Goal: Task Accomplishment & Management: Manage account settings

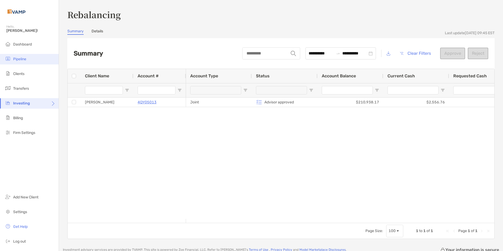
click at [19, 59] on span "Pipeline" at bounding box center [19, 59] width 13 height 4
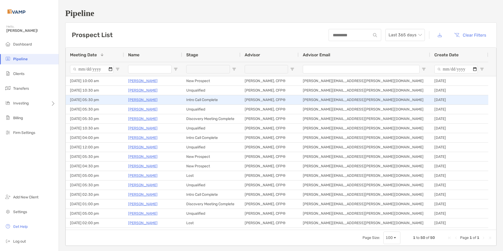
click at [141, 99] on p "[PERSON_NAME]" at bounding box center [142, 100] width 29 height 7
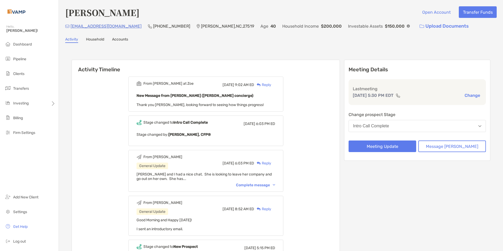
click at [389, 126] on div "Intro Call Complete" at bounding box center [371, 126] width 36 height 5
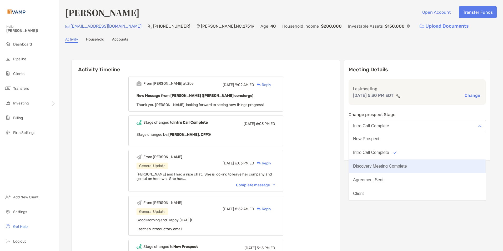
click at [394, 166] on div "Discovery Meeting Complete" at bounding box center [380, 166] width 54 height 5
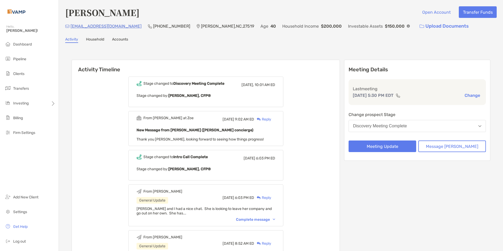
click at [271, 120] on div "Reply" at bounding box center [262, 120] width 17 height 6
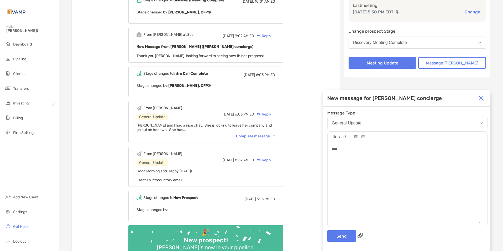
scroll to position [105, 0]
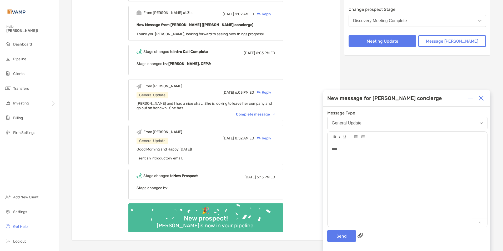
click at [275, 113] on div "Complete message" at bounding box center [255, 114] width 39 height 4
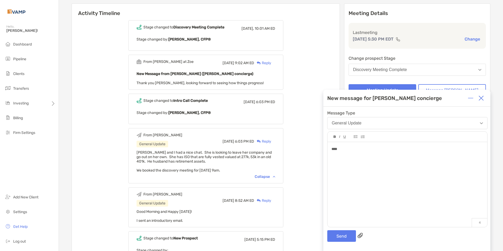
scroll to position [53, 0]
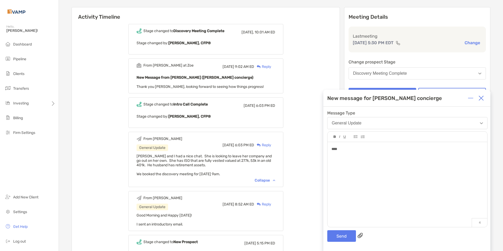
click at [352, 150] on div "***" at bounding box center [408, 149] width 152 height 6
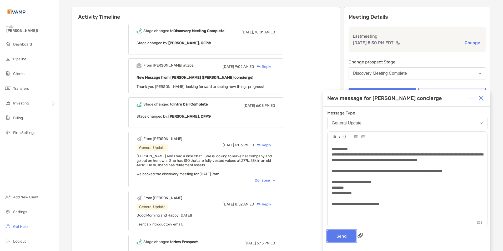
click at [334, 239] on button "Send" at bounding box center [341, 236] width 29 height 12
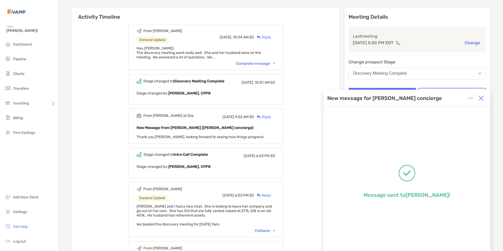
click at [481, 97] on img at bounding box center [481, 98] width 5 height 5
